Goal: Navigation & Orientation: Find specific page/section

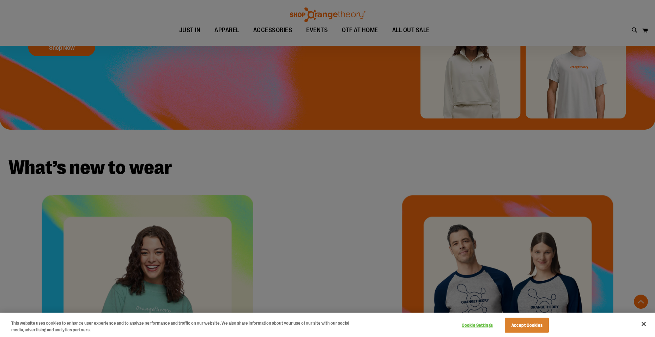
scroll to position [176, 0]
click at [639, 325] on button "Close" at bounding box center [644, 324] width 16 height 16
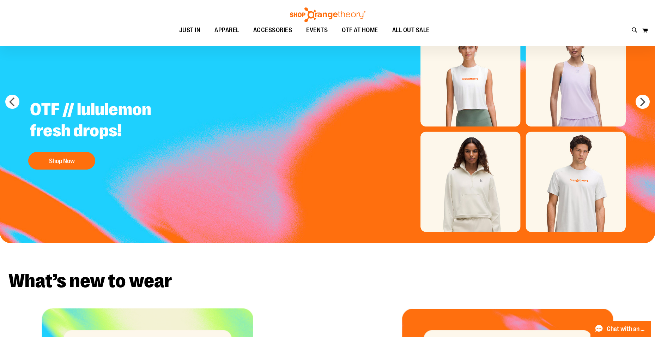
scroll to position [0, 0]
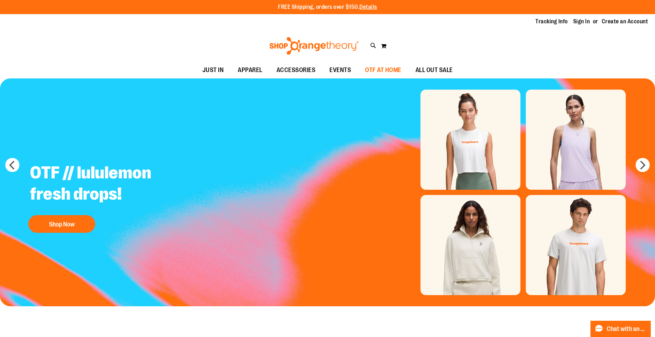
click at [375, 66] on span "OTF AT HOME" at bounding box center [383, 70] width 36 height 16
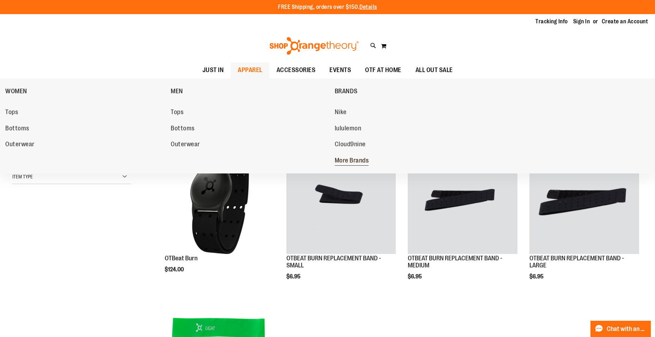
click at [356, 161] on span "More Brands" at bounding box center [352, 161] width 34 height 9
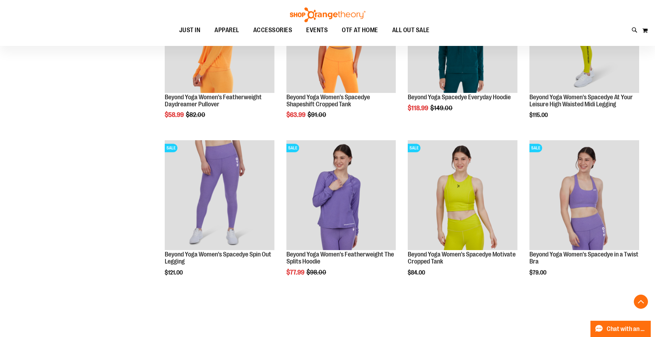
scroll to position [317, 0]
